Goal: Communication & Community: Answer question/provide support

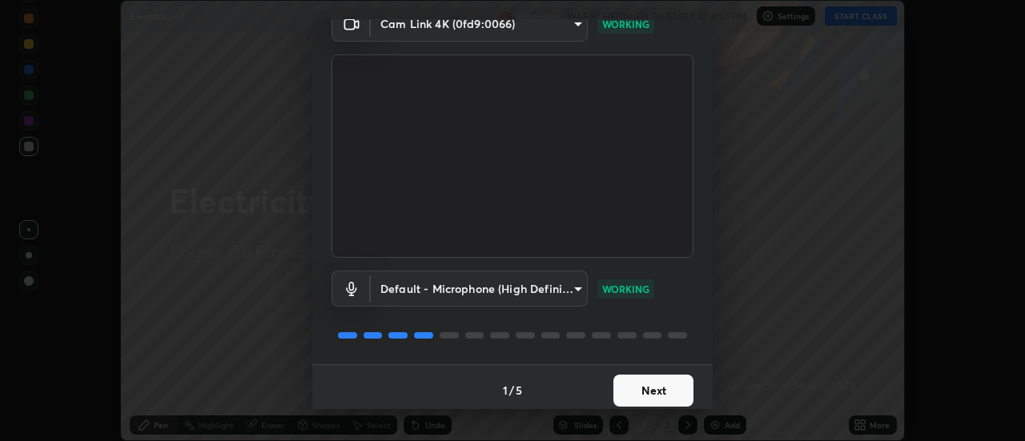
scroll to position [84, 0]
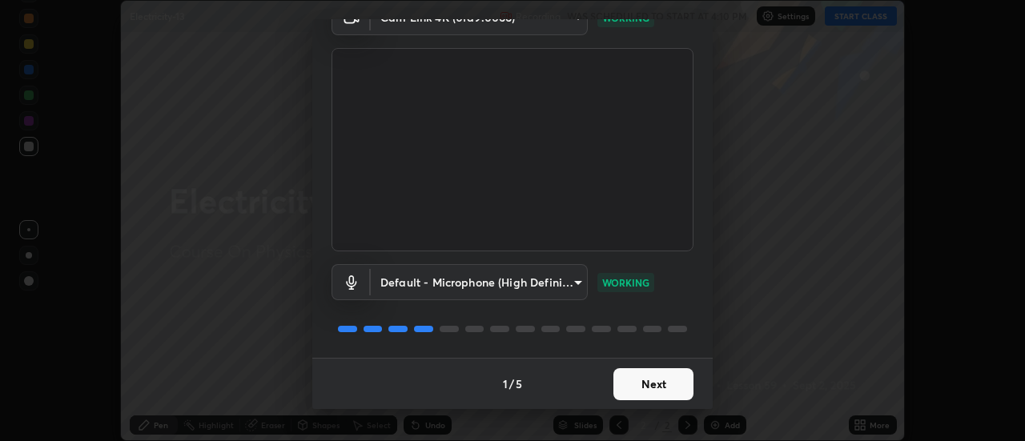
click at [653, 383] on button "Next" at bounding box center [653, 384] width 80 height 32
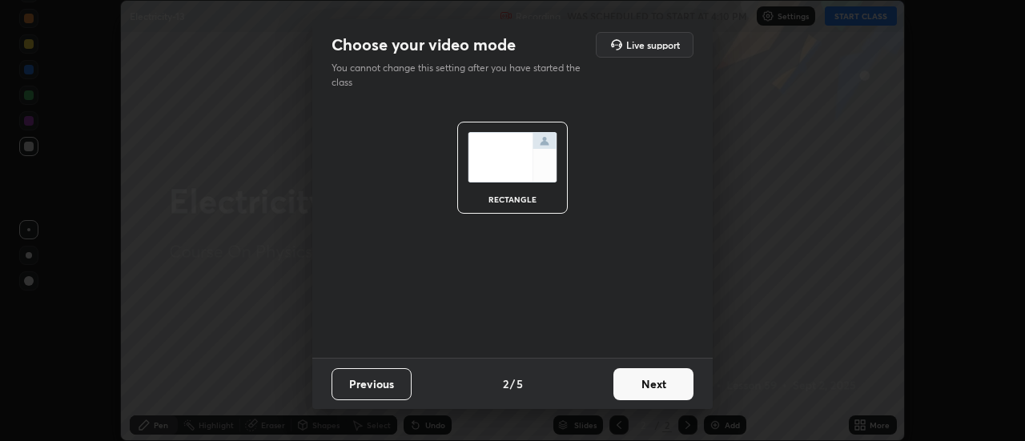
scroll to position [0, 0]
click at [666, 378] on button "Next" at bounding box center [653, 384] width 80 height 32
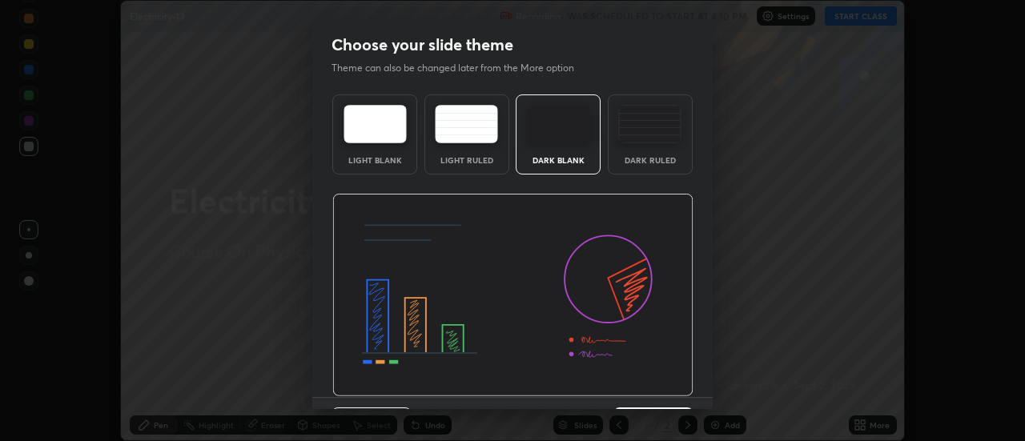
click at [676, 383] on img at bounding box center [512, 295] width 361 height 203
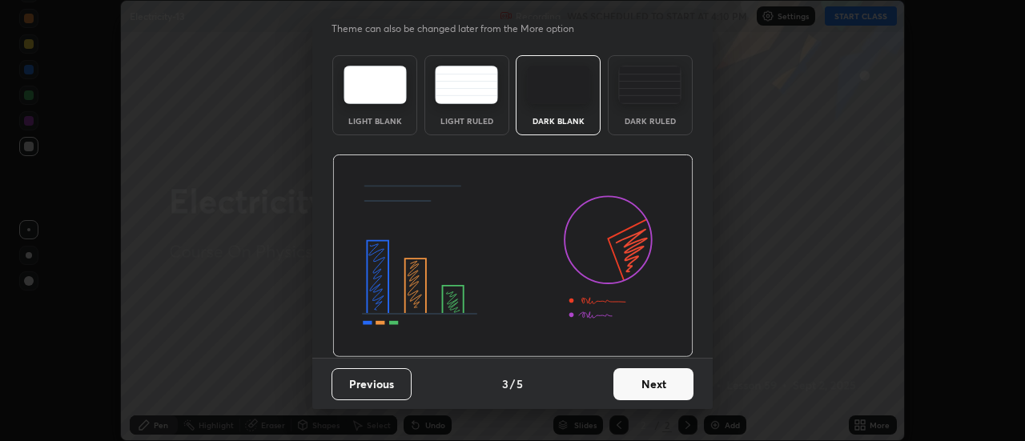
click at [666, 379] on button "Next" at bounding box center [653, 384] width 80 height 32
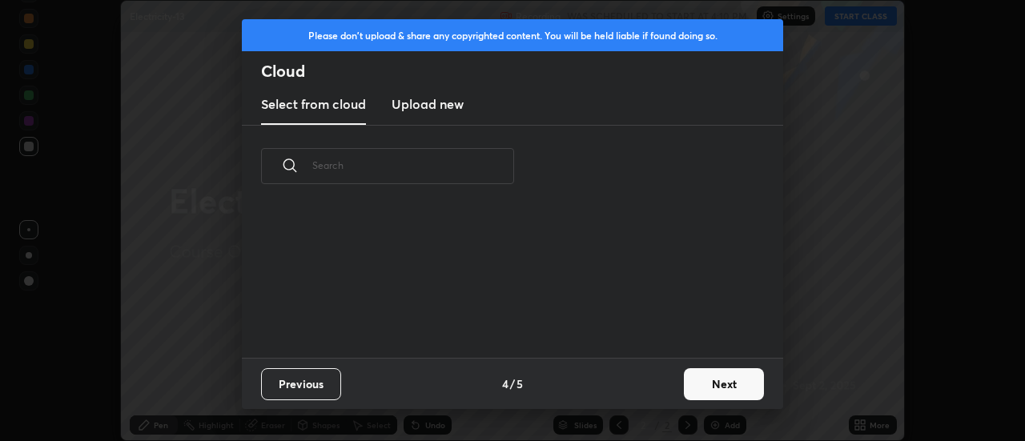
click at [715, 398] on button "Next" at bounding box center [724, 384] width 80 height 32
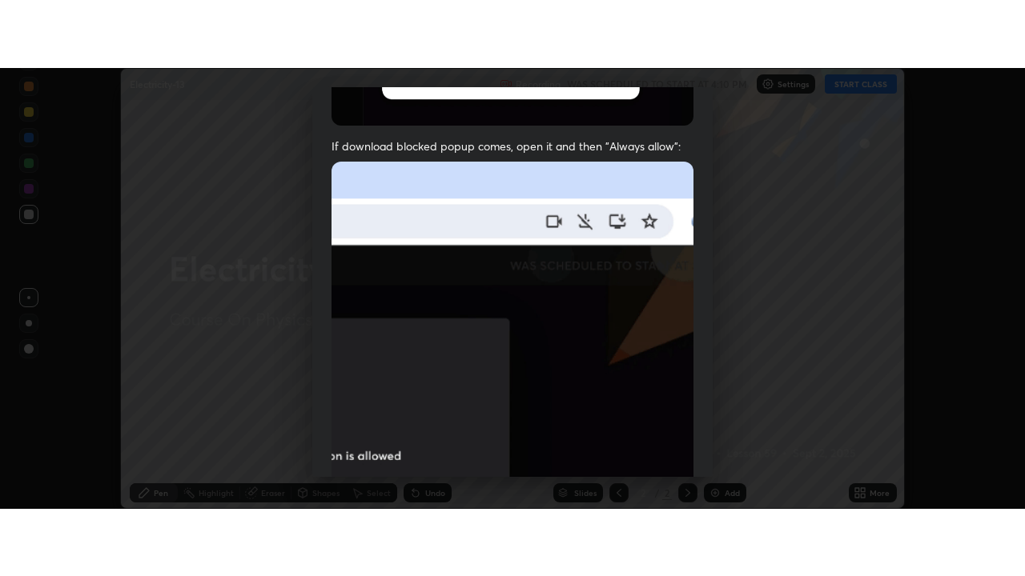
scroll to position [411, 0]
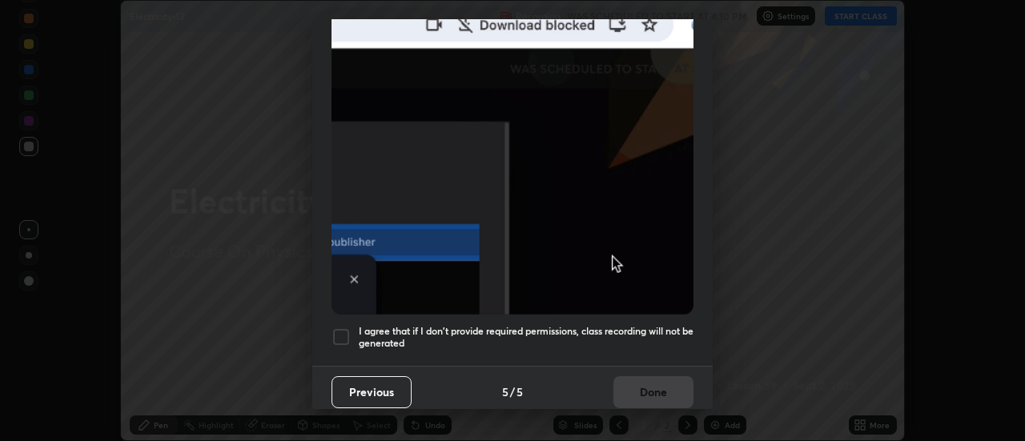
click at [342, 330] on div at bounding box center [340, 336] width 19 height 19
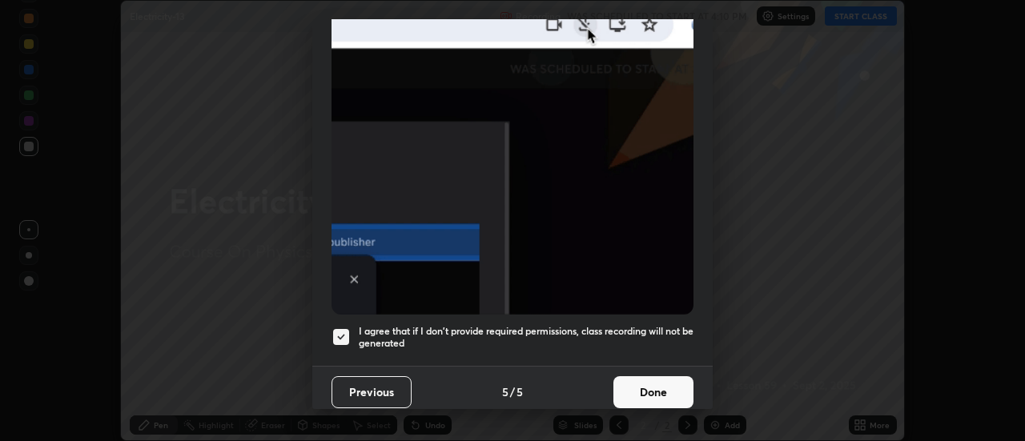
click at [646, 377] on button "Done" at bounding box center [653, 392] width 80 height 32
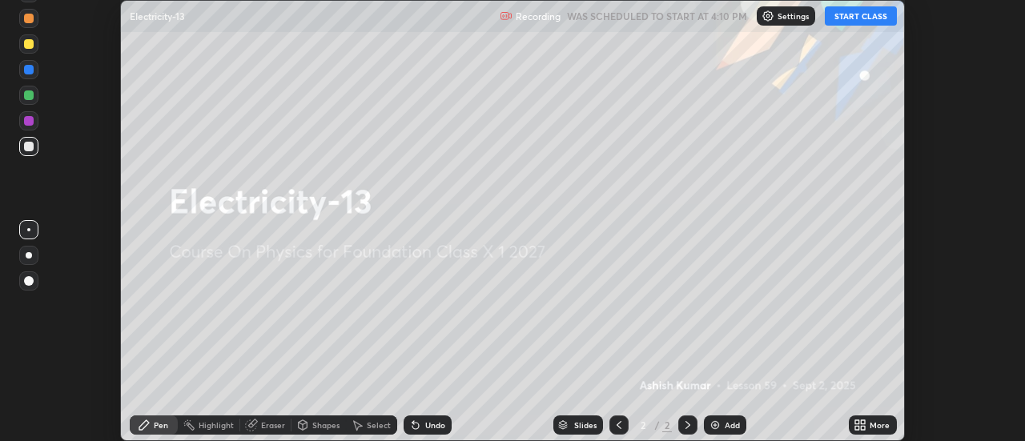
click at [869, 15] on button "START CLASS" at bounding box center [861, 15] width 72 height 19
click at [871, 423] on div "More" at bounding box center [879, 425] width 20 height 8
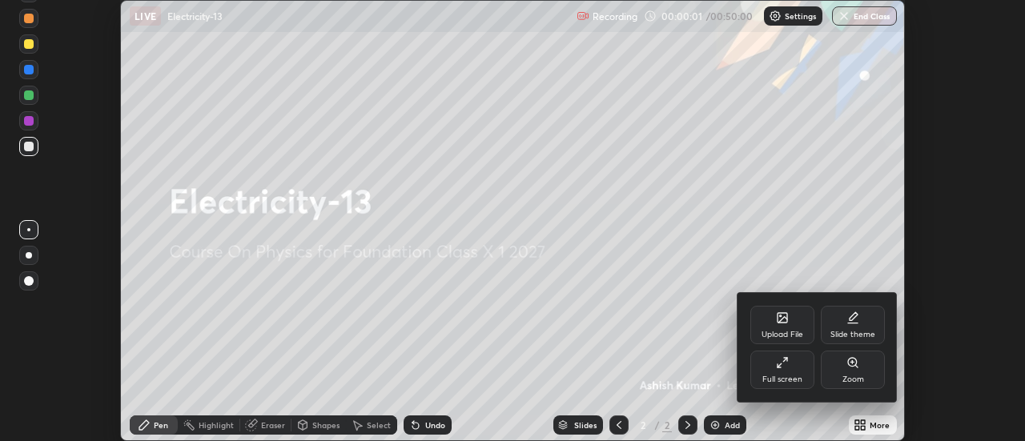
click at [854, 321] on icon at bounding box center [852, 317] width 13 height 13
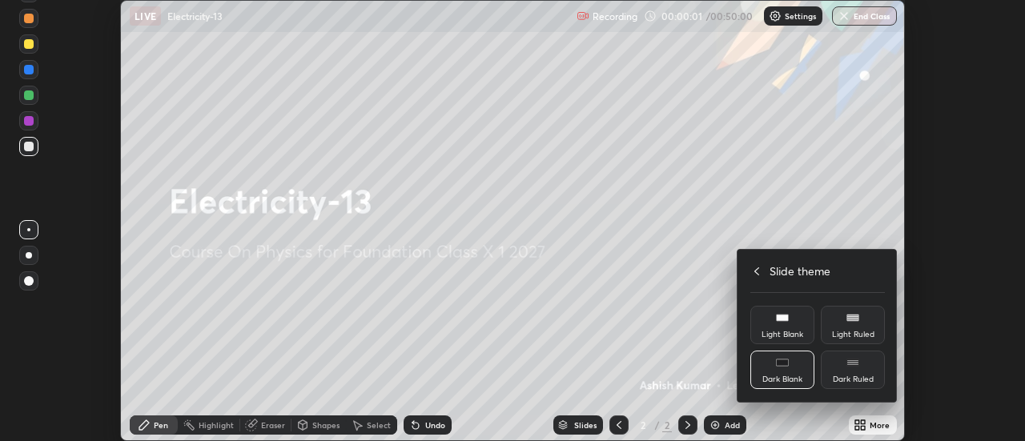
click at [854, 364] on rect at bounding box center [852, 364] width 11 height 1
click at [757, 271] on icon at bounding box center [756, 271] width 13 height 13
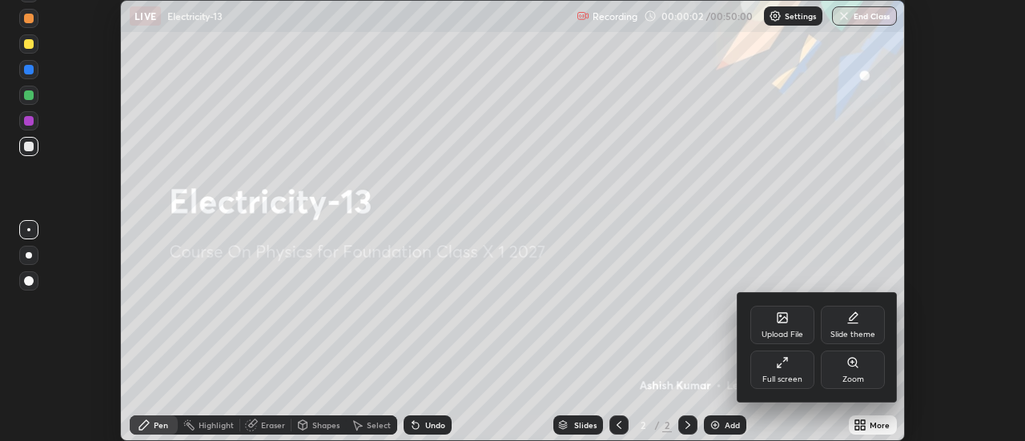
click at [783, 373] on div "Full screen" at bounding box center [782, 370] width 64 height 38
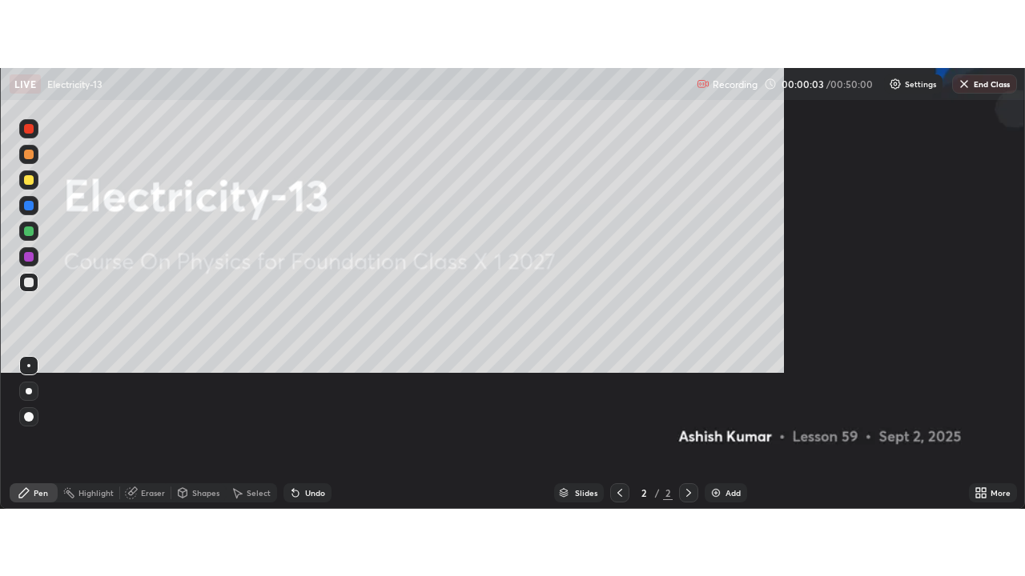
scroll to position [576, 1025]
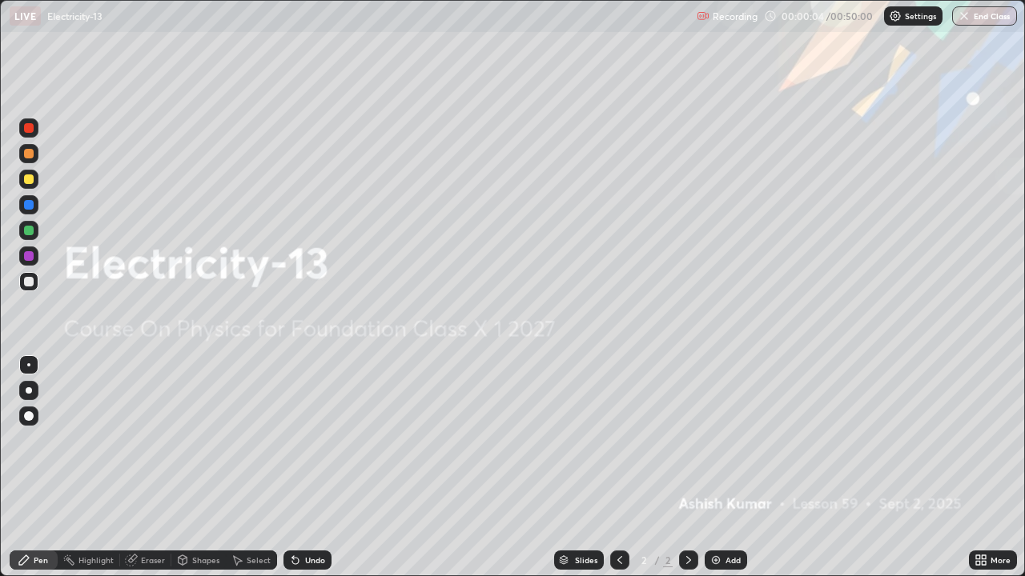
click at [729, 440] on div "Add" at bounding box center [732, 560] width 15 height 8
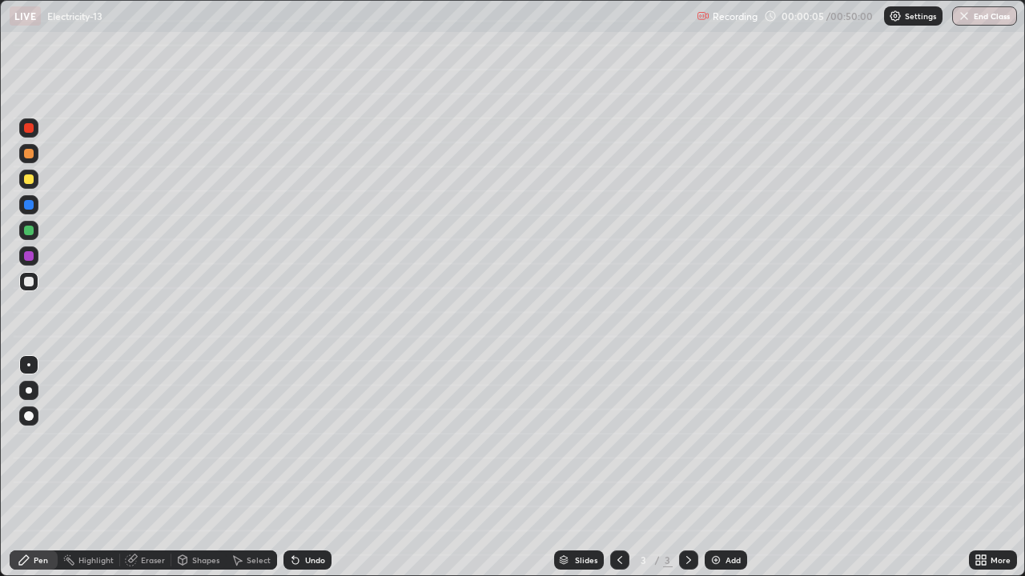
click at [29, 391] on div at bounding box center [29, 390] width 6 height 6
click at [307, 440] on div "Undo" at bounding box center [307, 560] width 48 height 19
click at [298, 440] on icon at bounding box center [295, 560] width 13 height 13
click at [300, 440] on div "Undo" at bounding box center [307, 560] width 48 height 19
click at [304, 440] on div "Undo" at bounding box center [307, 560] width 48 height 19
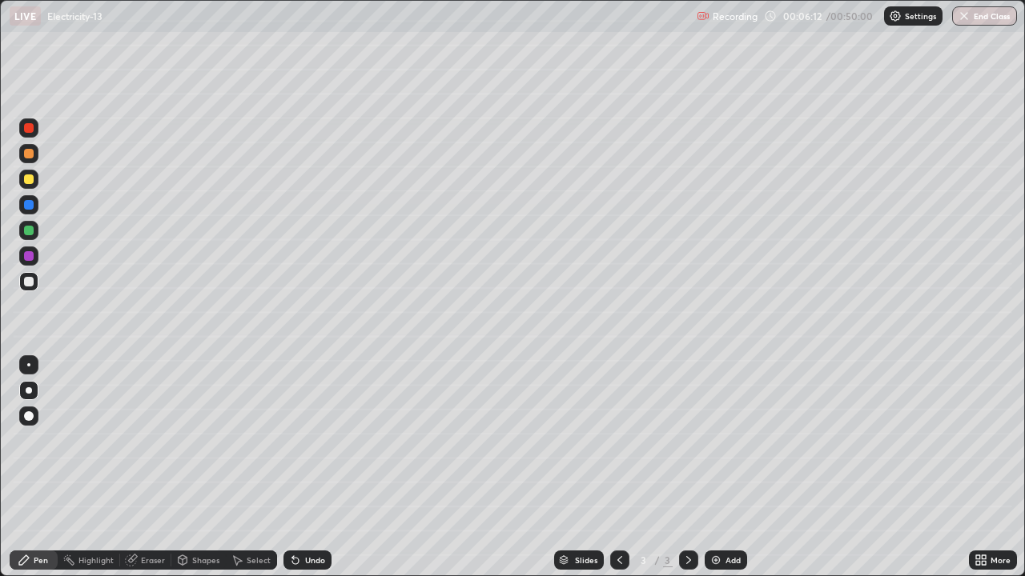
click at [311, 440] on div "Undo" at bounding box center [315, 560] width 20 height 8
click at [307, 440] on div "Undo" at bounding box center [315, 560] width 20 height 8
click at [732, 440] on div "Add" at bounding box center [732, 560] width 15 height 8
click at [200, 440] on div "Shapes" at bounding box center [205, 560] width 27 height 8
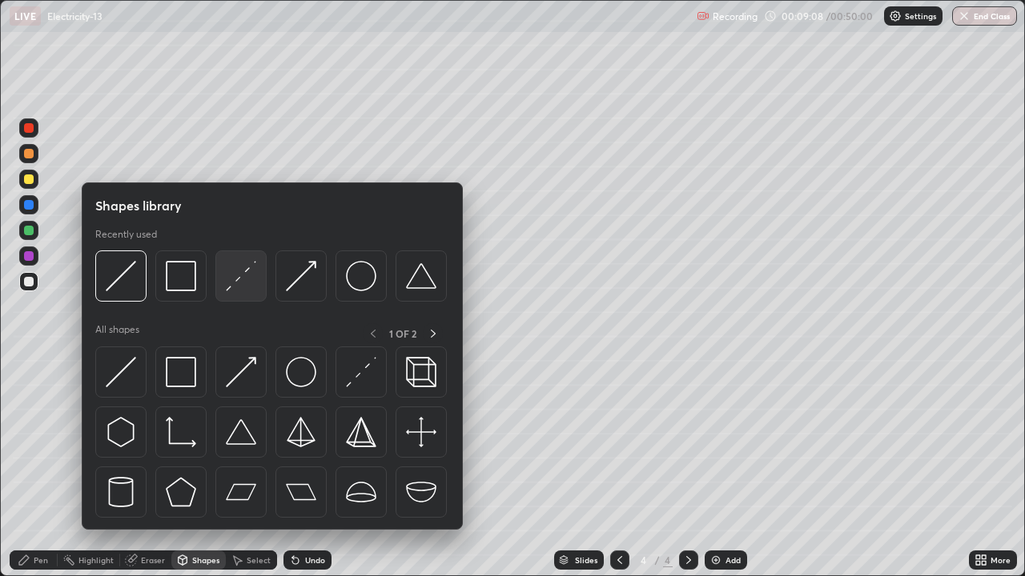
click at [234, 287] on img at bounding box center [241, 276] width 30 height 30
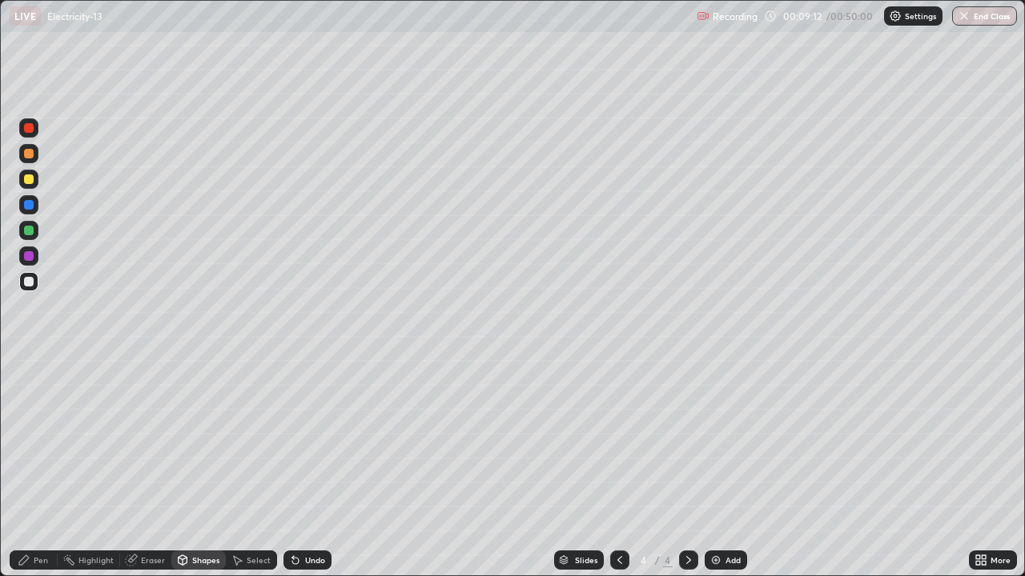
click at [32, 440] on div "Pen" at bounding box center [34, 560] width 48 height 19
click at [317, 440] on div "Undo" at bounding box center [315, 560] width 20 height 8
click at [147, 440] on div "Eraser" at bounding box center [153, 560] width 24 height 8
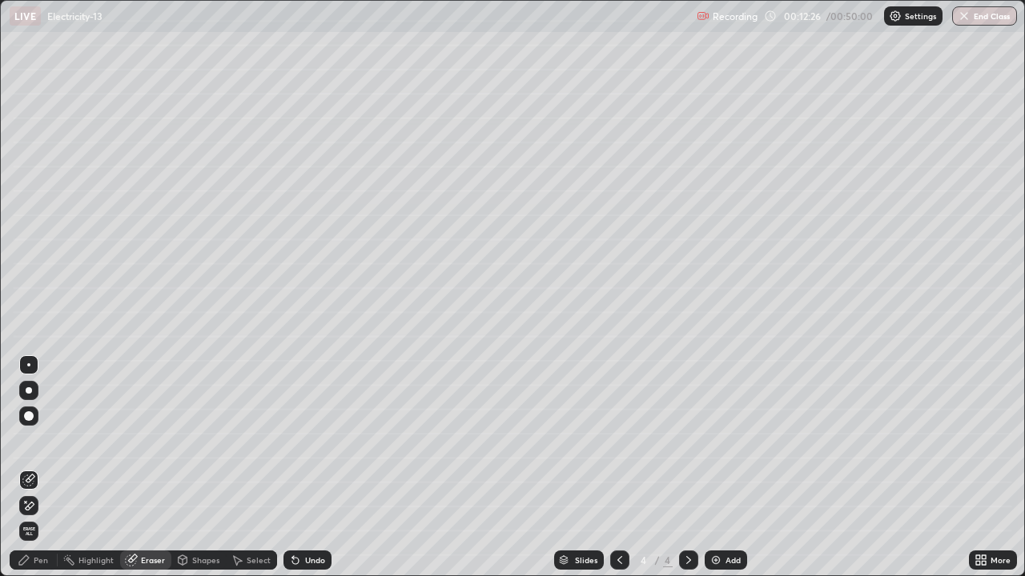
click at [26, 440] on icon at bounding box center [26, 502] width 2 height 2
click at [32, 440] on div "Pen" at bounding box center [34, 560] width 48 height 19
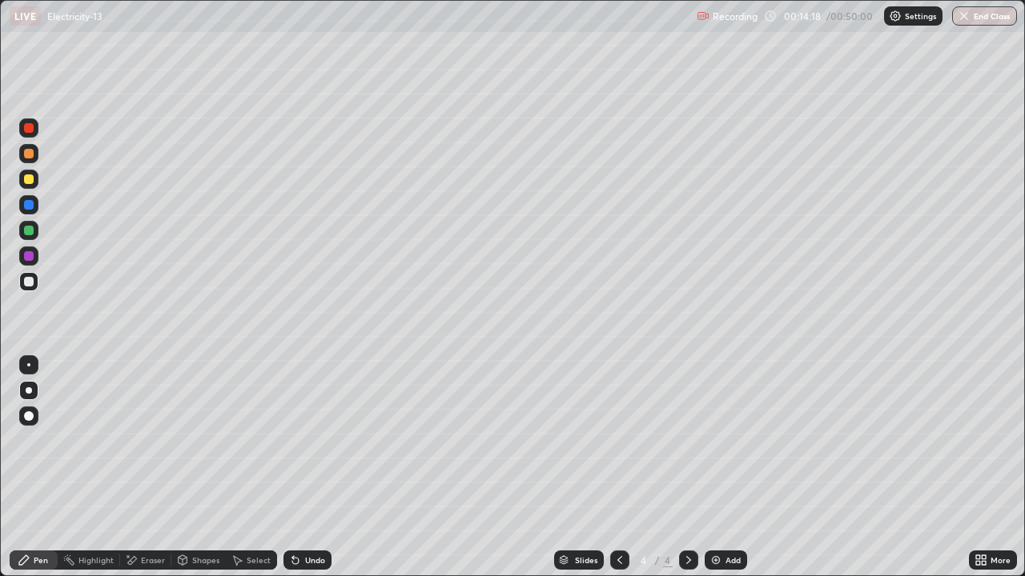
click at [993, 440] on div "More" at bounding box center [1000, 560] width 20 height 8
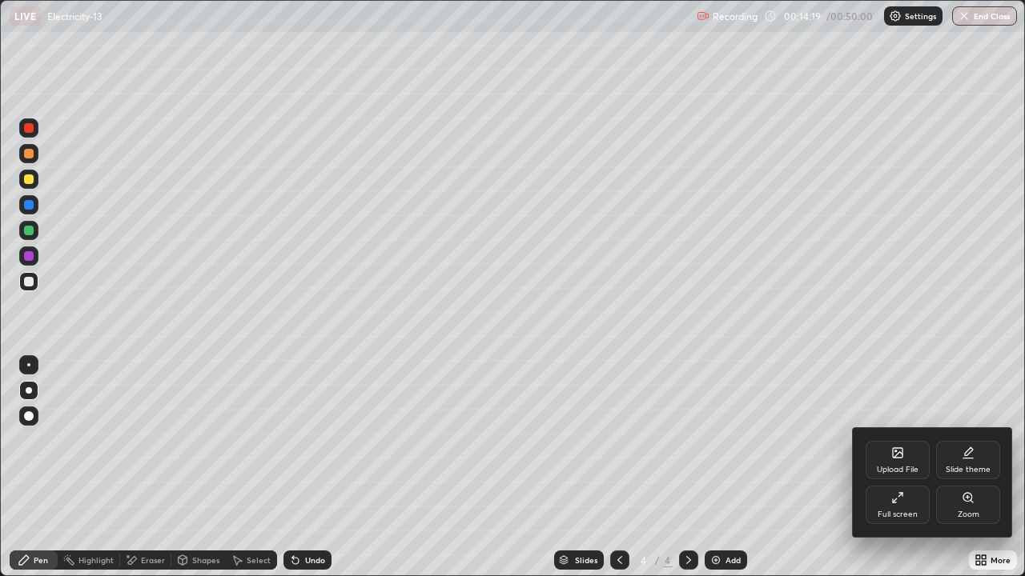
click at [902, 440] on div "Upload File" at bounding box center [897, 460] width 64 height 38
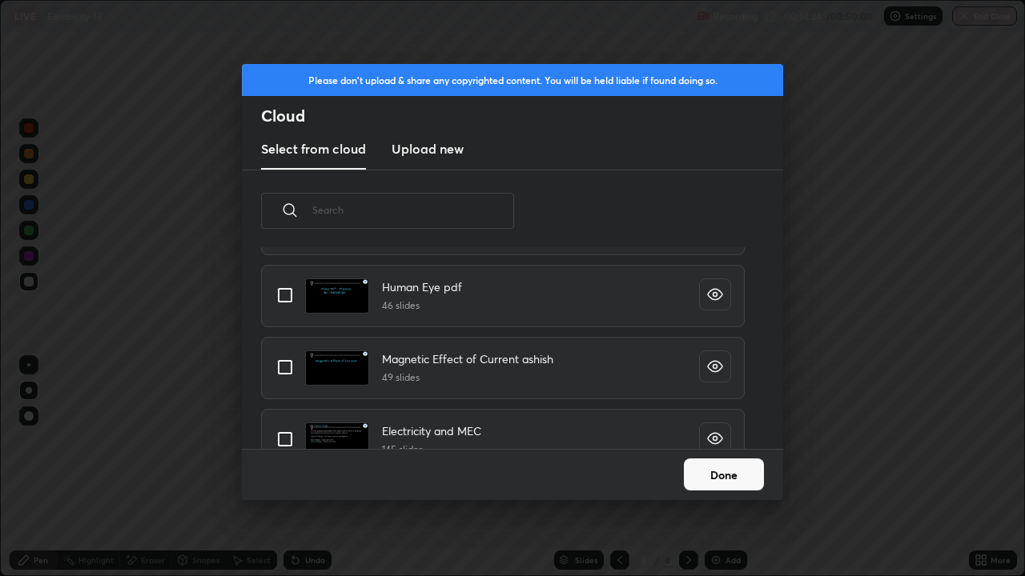
scroll to position [190, 0]
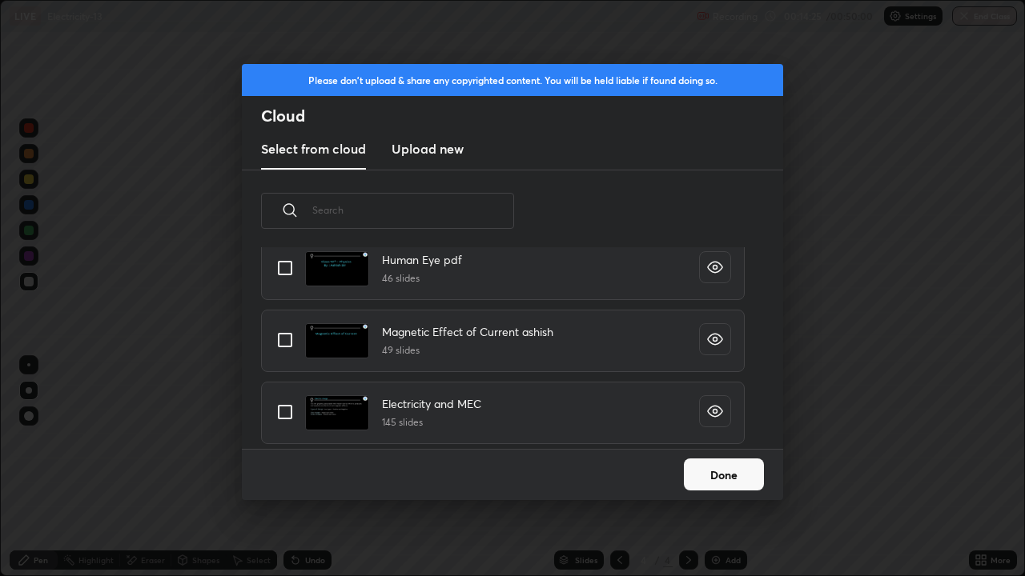
click at [276, 407] on input "grid" at bounding box center [285, 412] width 34 height 34
checkbox input "true"
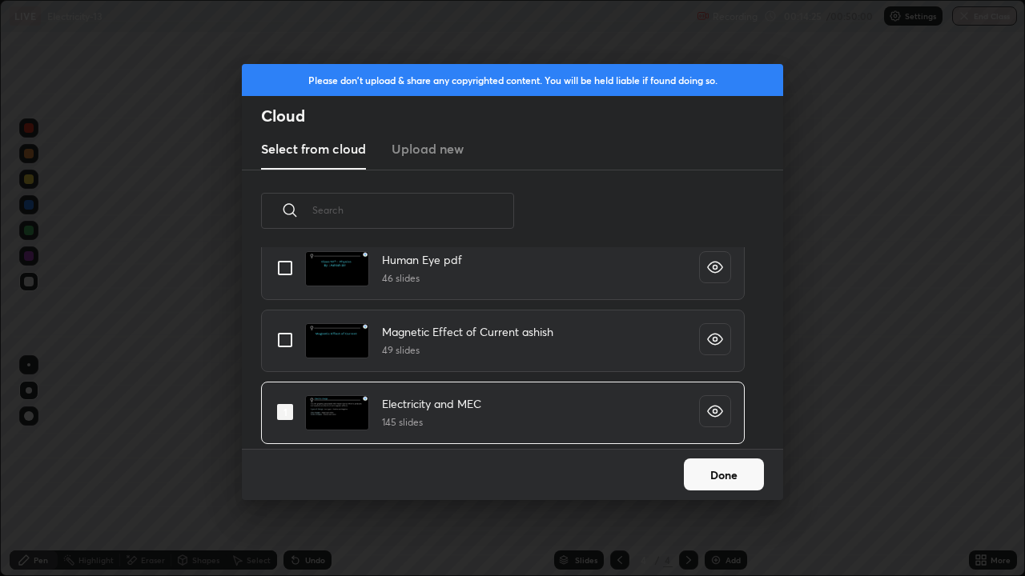
click at [707, 440] on button "Done" at bounding box center [724, 475] width 80 height 32
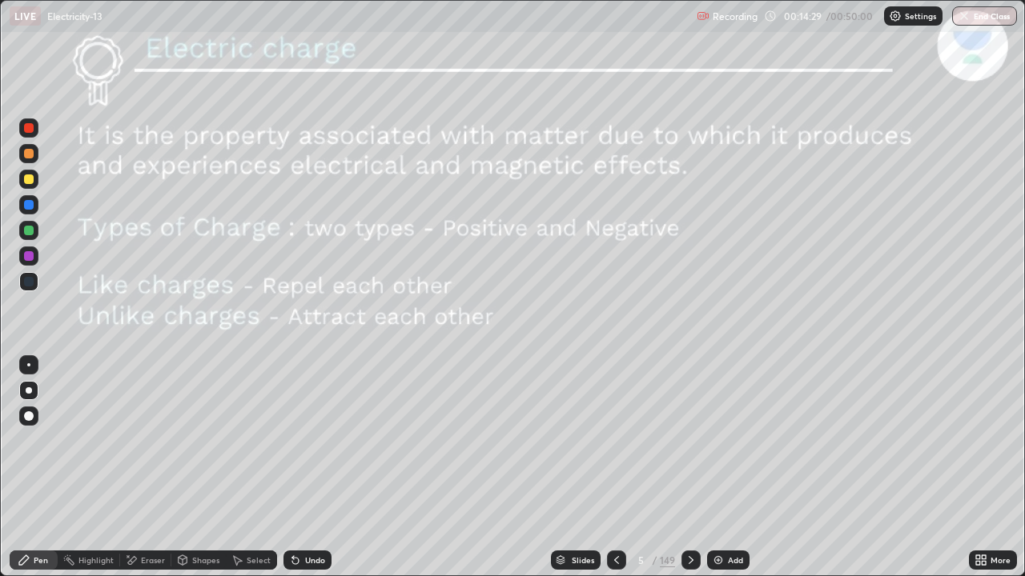
click at [657, 440] on div "5 / 149" at bounding box center [653, 560] width 42 height 14
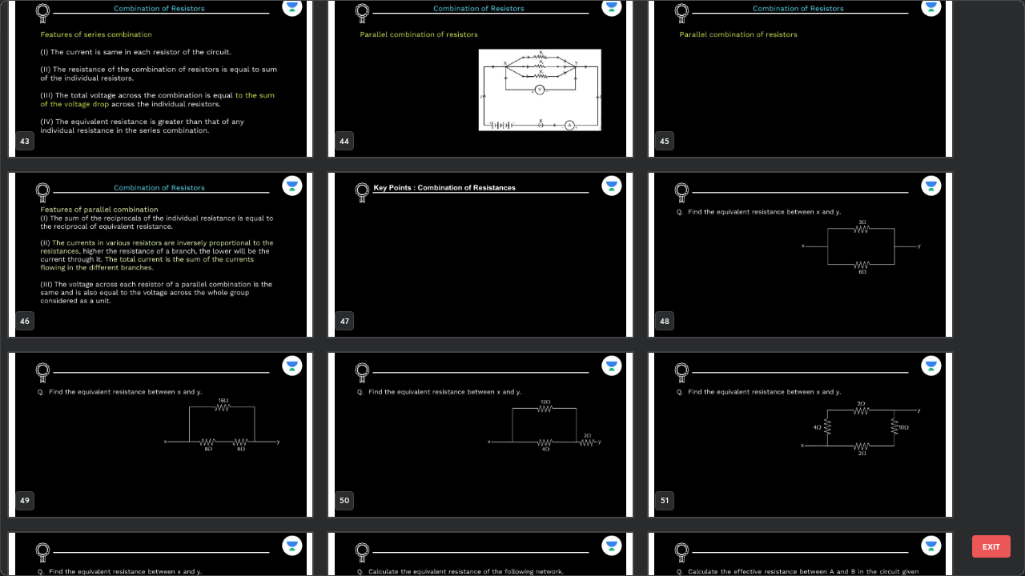
scroll to position [2534, 0]
click at [767, 295] on img "grid" at bounding box center [799, 254] width 303 height 164
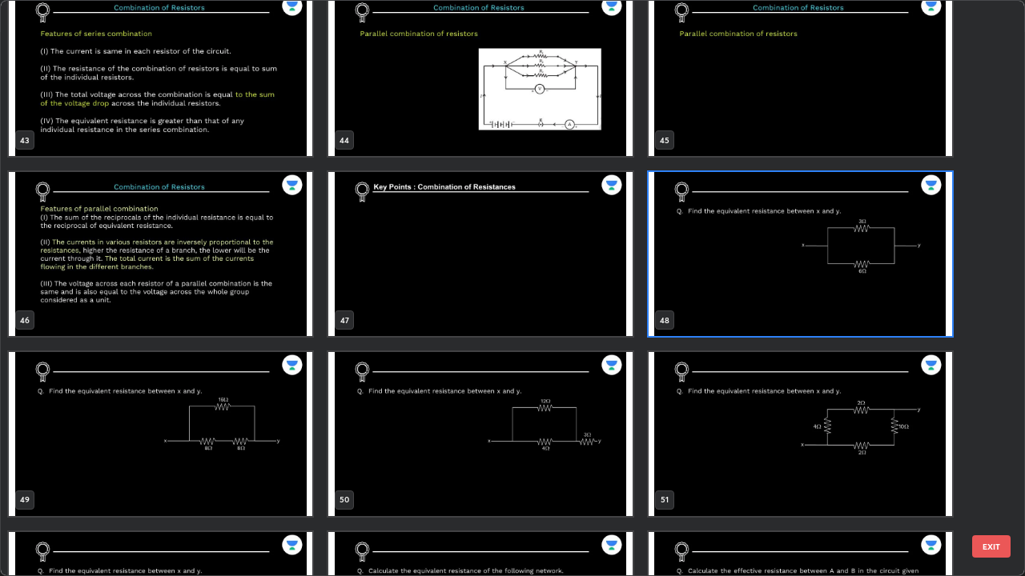
click at [765, 295] on img "grid" at bounding box center [799, 254] width 303 height 164
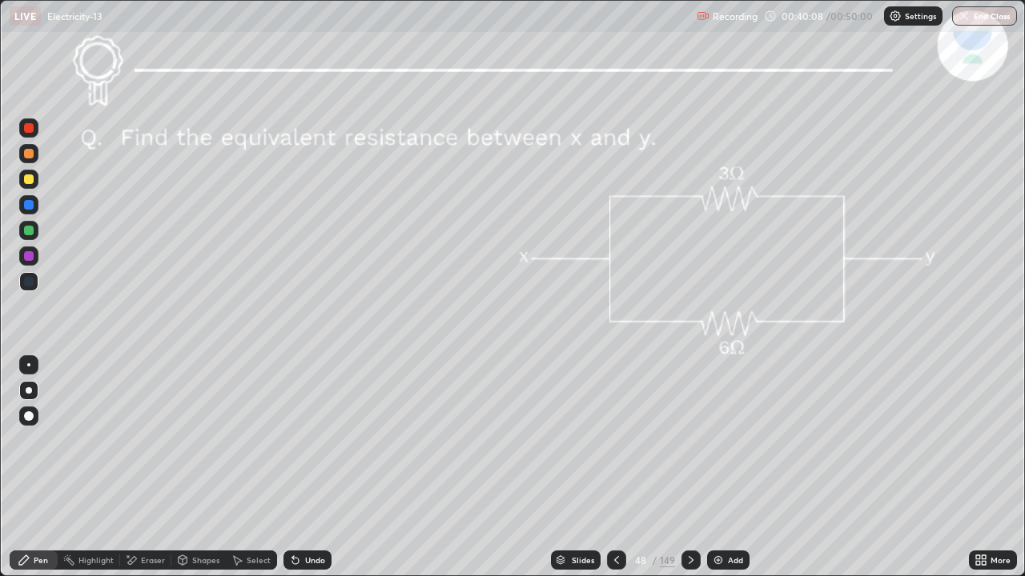
click at [142, 440] on div "Eraser" at bounding box center [153, 560] width 24 height 8
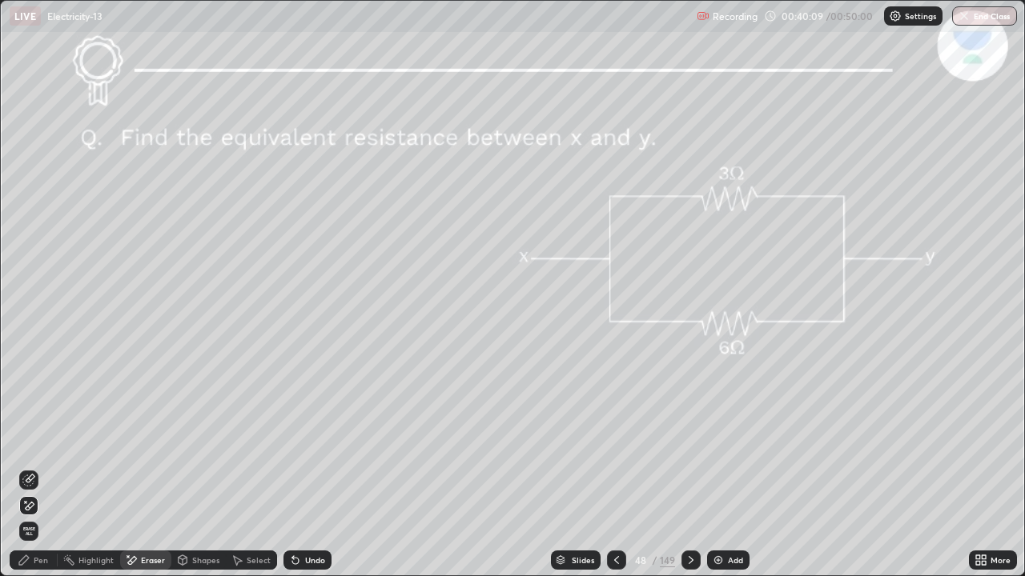
click at [26, 440] on span "Erase all" at bounding box center [29, 532] width 18 height 10
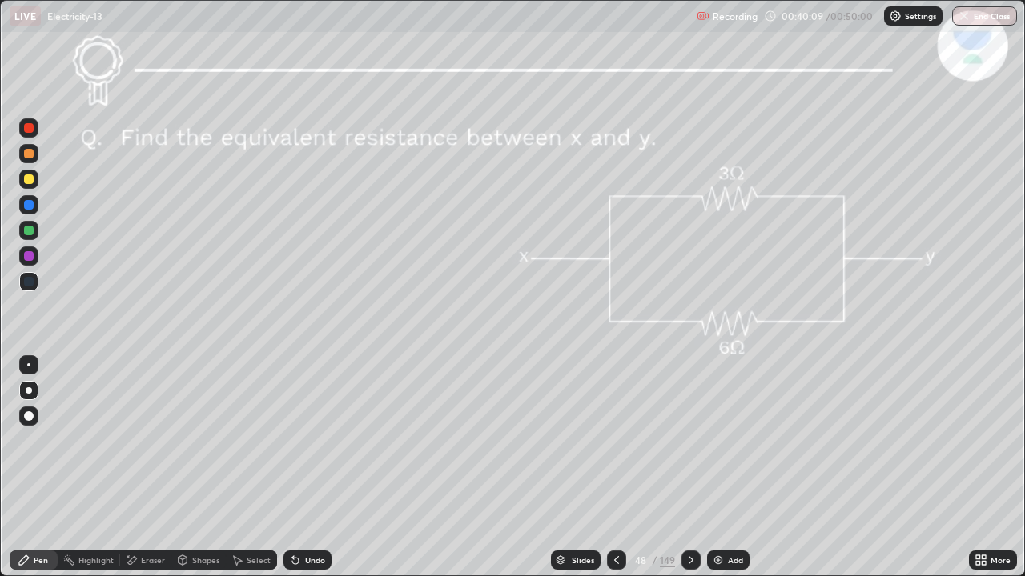
click at [25, 440] on icon at bounding box center [24, 560] width 13 height 13
click at [30, 179] on div at bounding box center [29, 180] width 10 height 10
click at [305, 440] on div "Undo" at bounding box center [315, 560] width 20 height 8
click at [302, 440] on div "Undo" at bounding box center [307, 560] width 48 height 19
click at [299, 440] on icon at bounding box center [295, 560] width 13 height 13
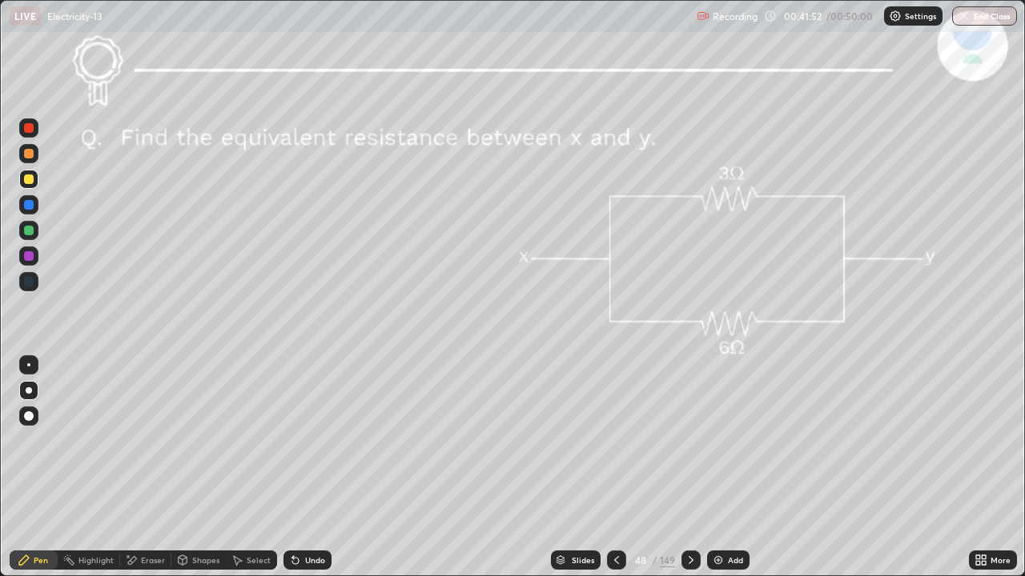
click at [292, 440] on icon at bounding box center [293, 557] width 2 height 2
click at [273, 440] on div "Select" at bounding box center [251, 560] width 51 height 32
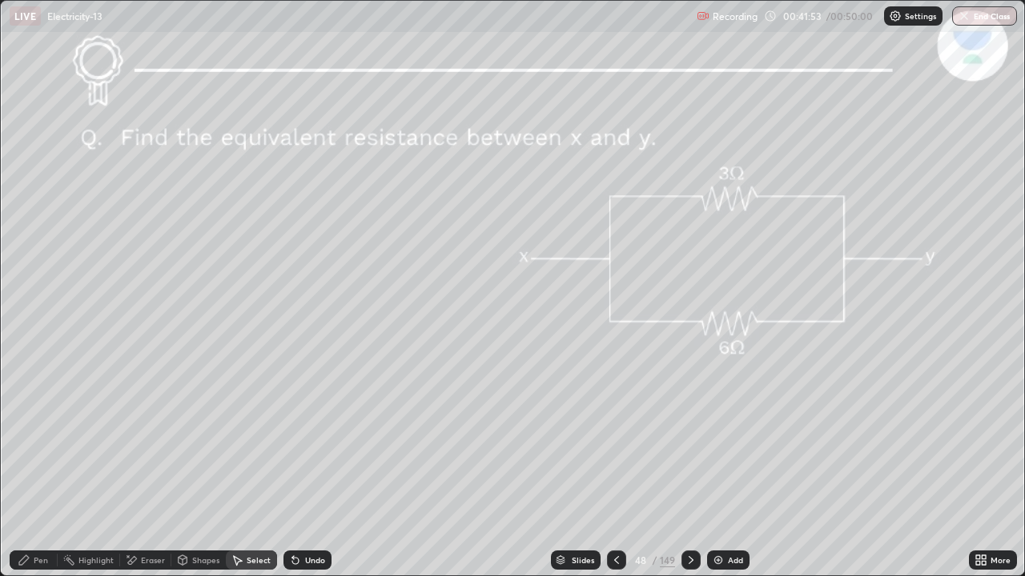
click at [306, 440] on div "Undo" at bounding box center [315, 560] width 20 height 8
click at [313, 440] on div "Undo" at bounding box center [315, 560] width 20 height 8
click at [315, 440] on div "Undo" at bounding box center [307, 560] width 48 height 19
click at [308, 440] on div "Undo" at bounding box center [307, 560] width 48 height 19
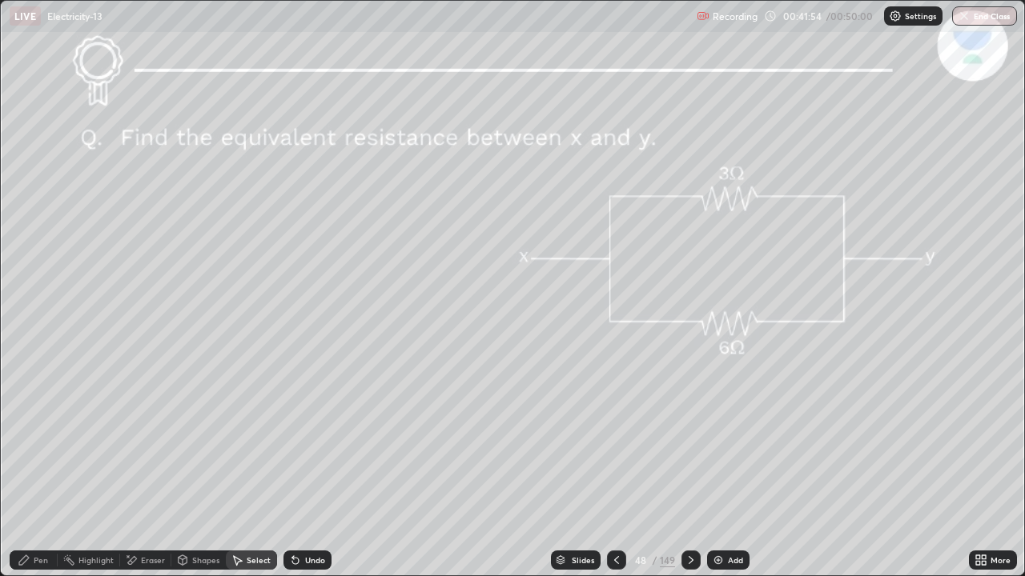
click at [309, 440] on div "Undo" at bounding box center [315, 560] width 20 height 8
click at [901, 270] on div "0 ° Undo Copy Duplicate Duplicate to new slide Delete" at bounding box center [512, 288] width 1023 height 575
click at [45, 440] on div "Pen" at bounding box center [41, 560] width 14 height 8
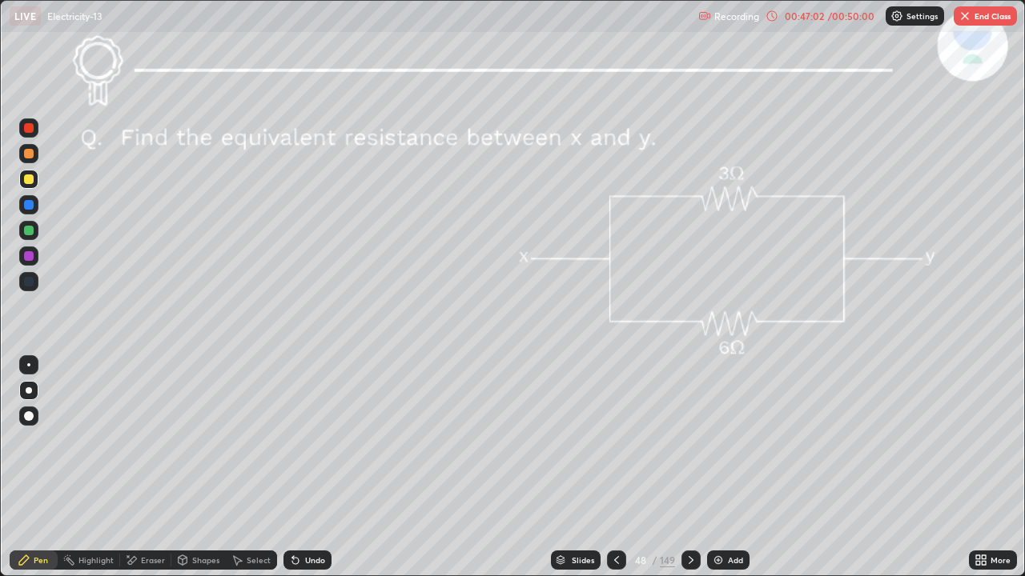
click at [682, 440] on div at bounding box center [690, 560] width 19 height 19
click at [975, 20] on button "End Class" at bounding box center [984, 15] width 63 height 19
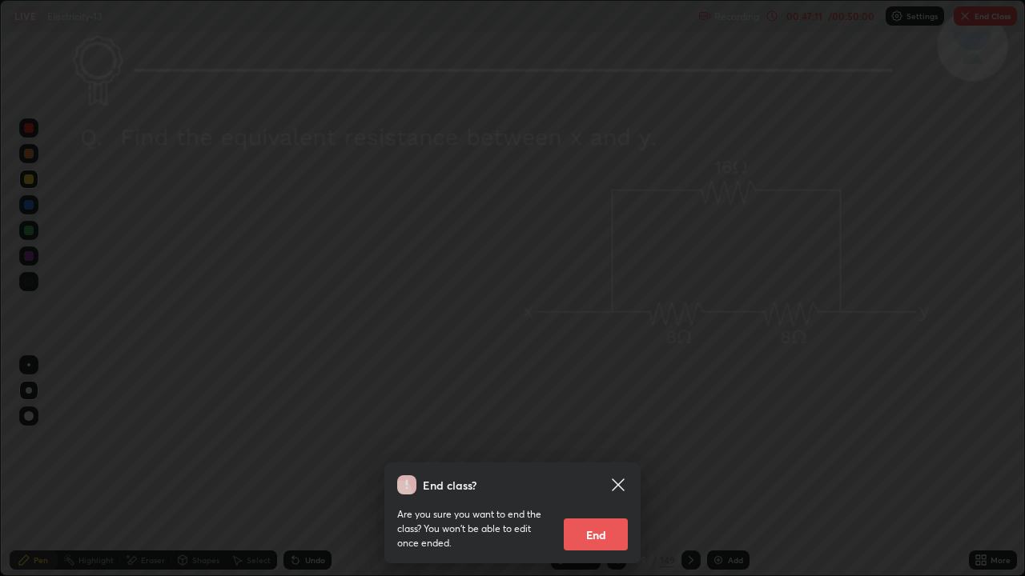
click at [600, 440] on button "End" at bounding box center [596, 535] width 64 height 32
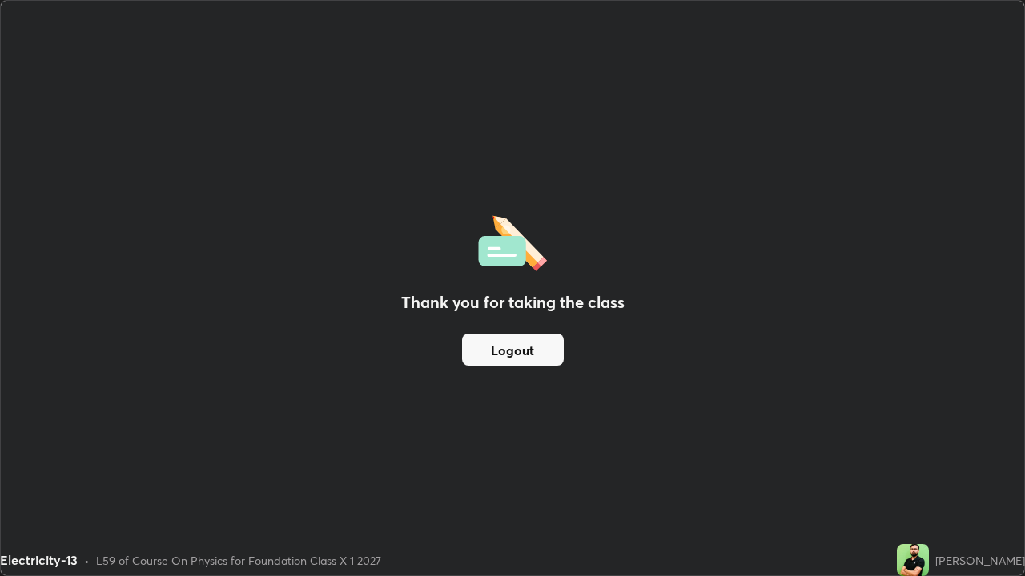
click at [509, 350] on button "Logout" at bounding box center [513, 350] width 102 height 32
